Goal: Find specific page/section

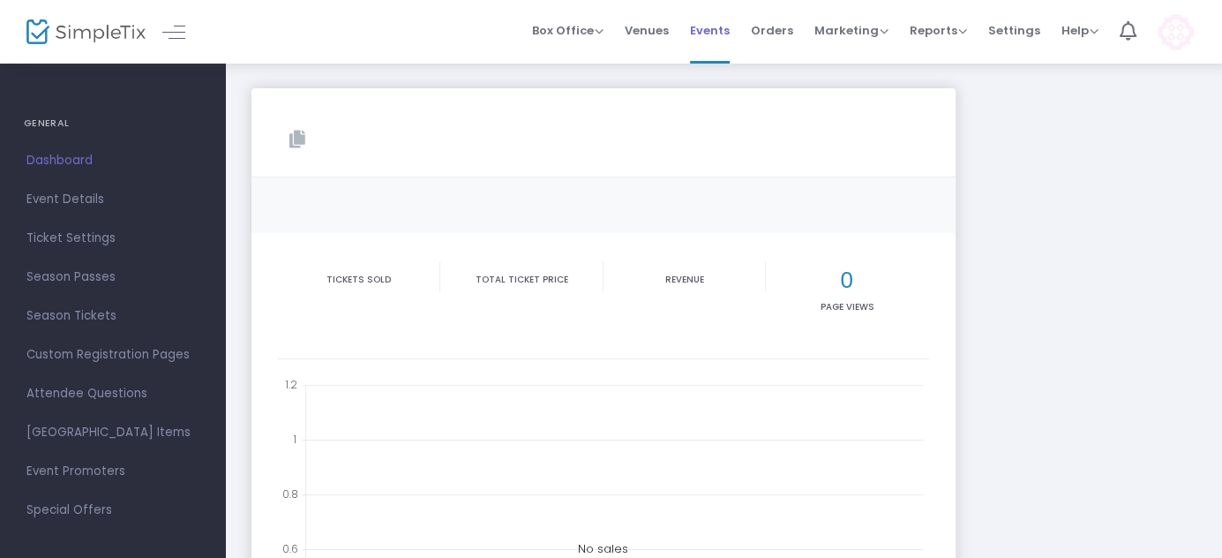
click at [720, 39] on span "Events" at bounding box center [710, 30] width 40 height 45
